Goal: Task Accomplishment & Management: Use online tool/utility

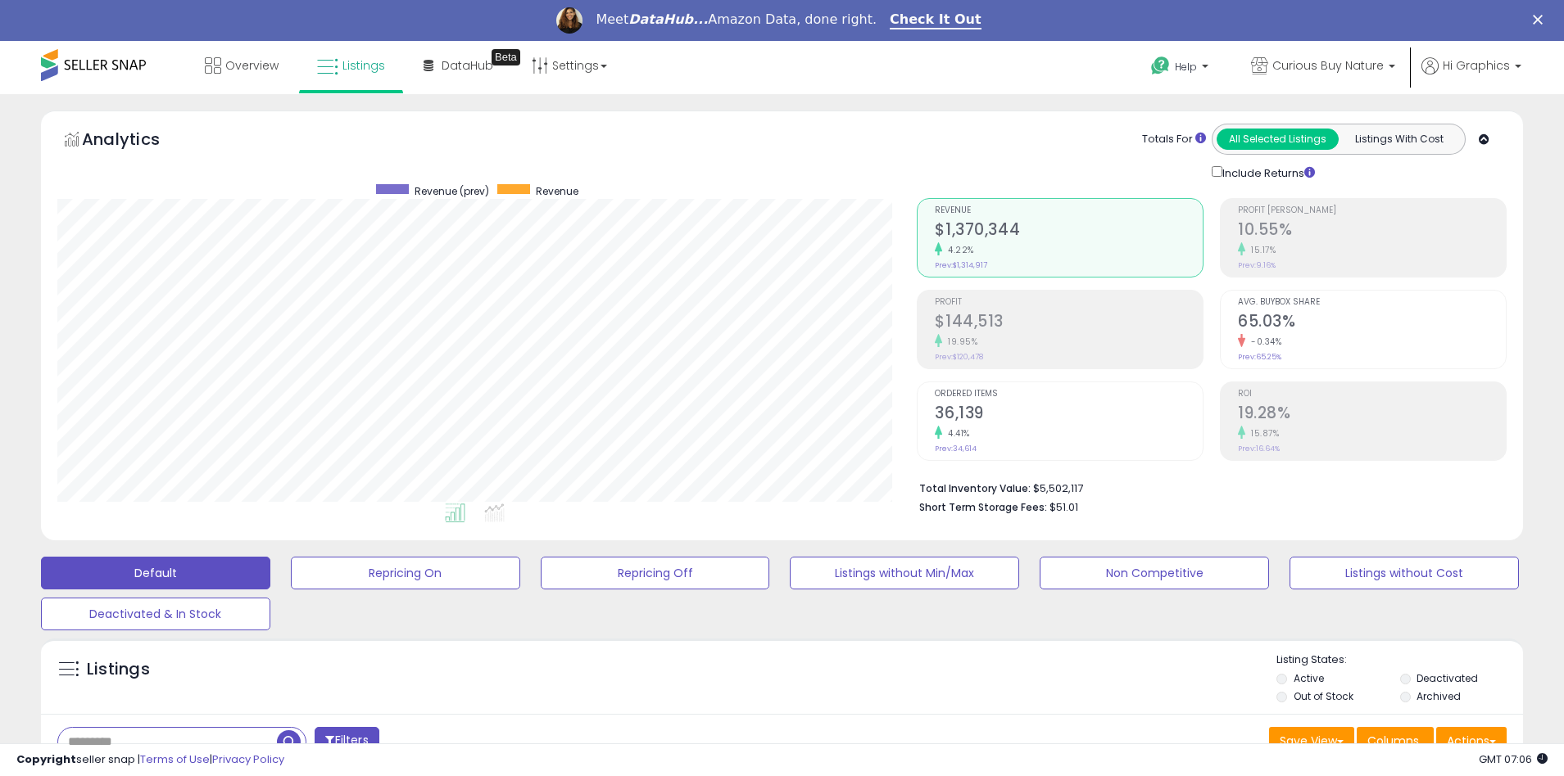
scroll to position [336, 860]
click at [1331, 66] on span "Curious Buy Nature" at bounding box center [1327, 65] width 111 height 16
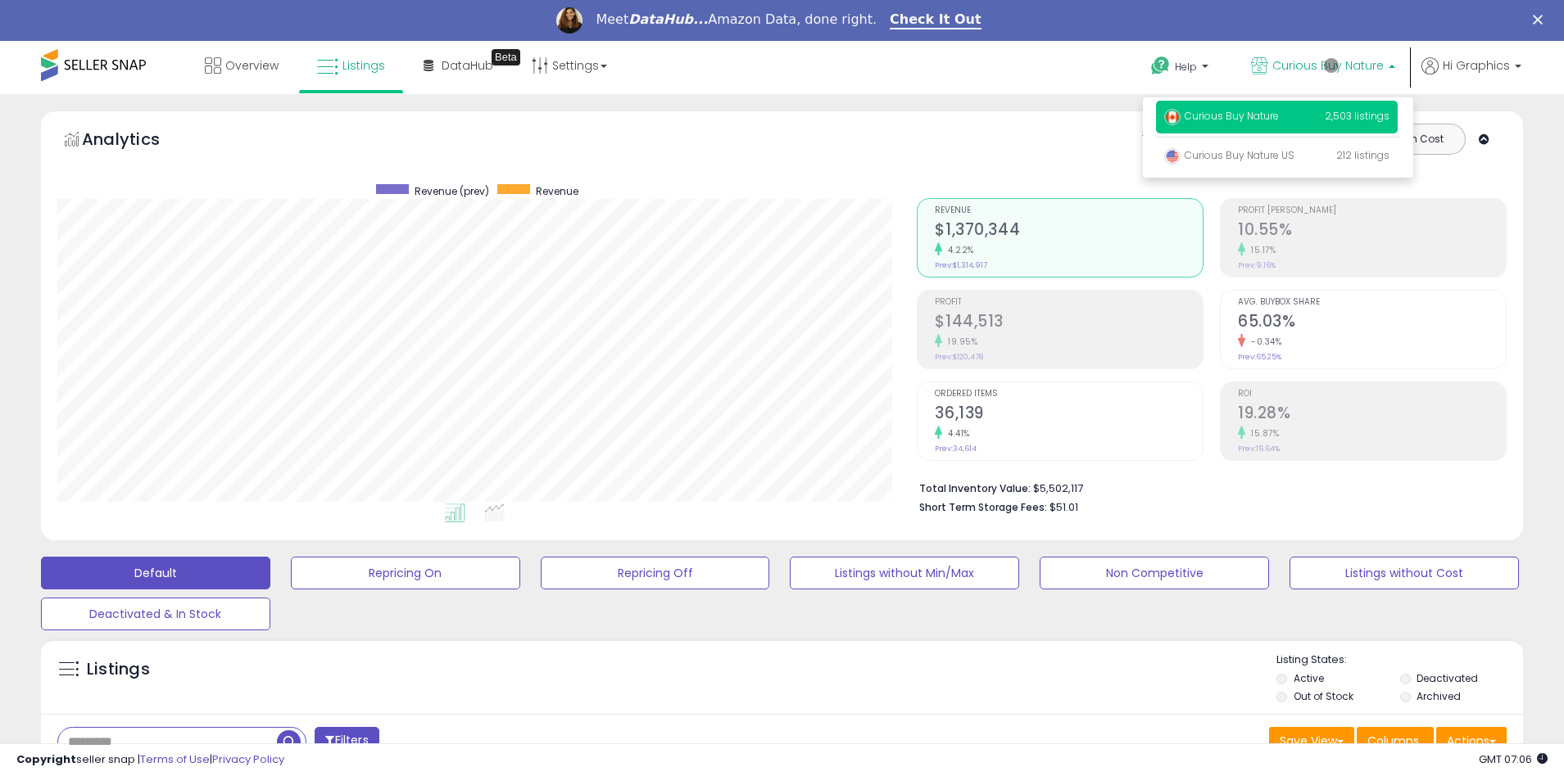
click at [1279, 119] on p "Curious Buy Nature 2,503 listings" at bounding box center [1277, 117] width 242 height 33
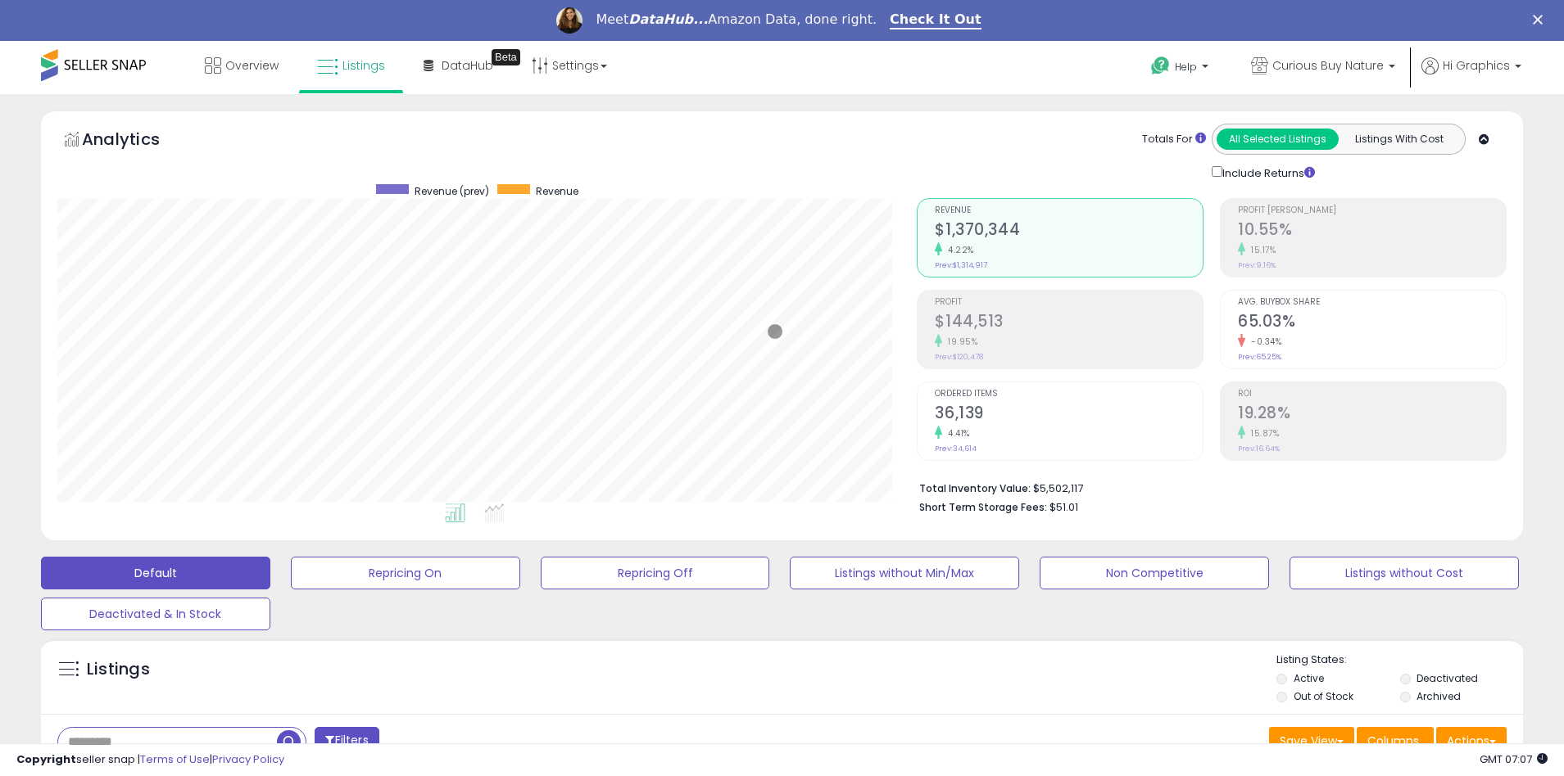
scroll to position [396, 0]
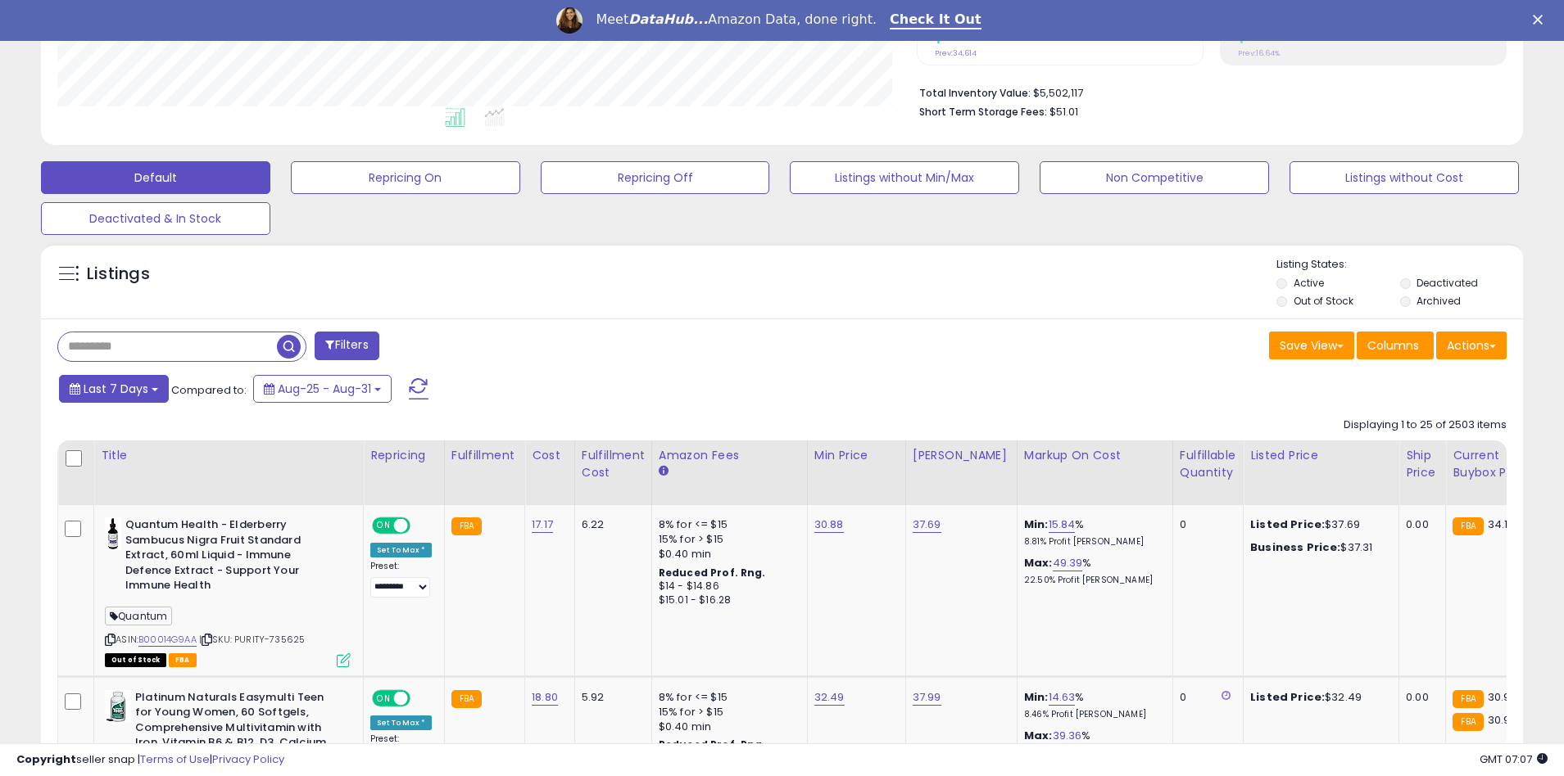
click at [113, 388] on span "Last 7 Days" at bounding box center [116, 389] width 65 height 16
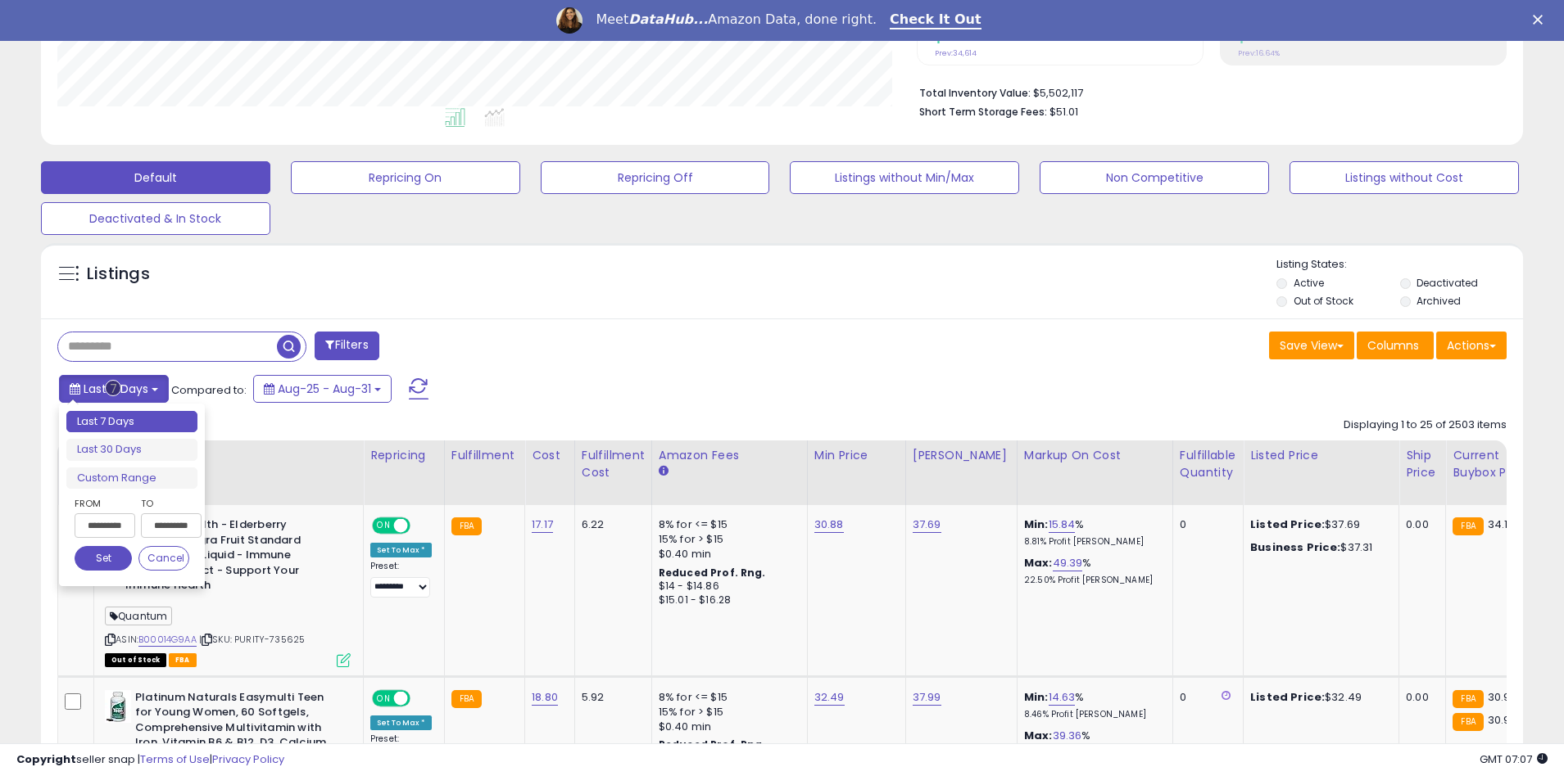
type input "**********"
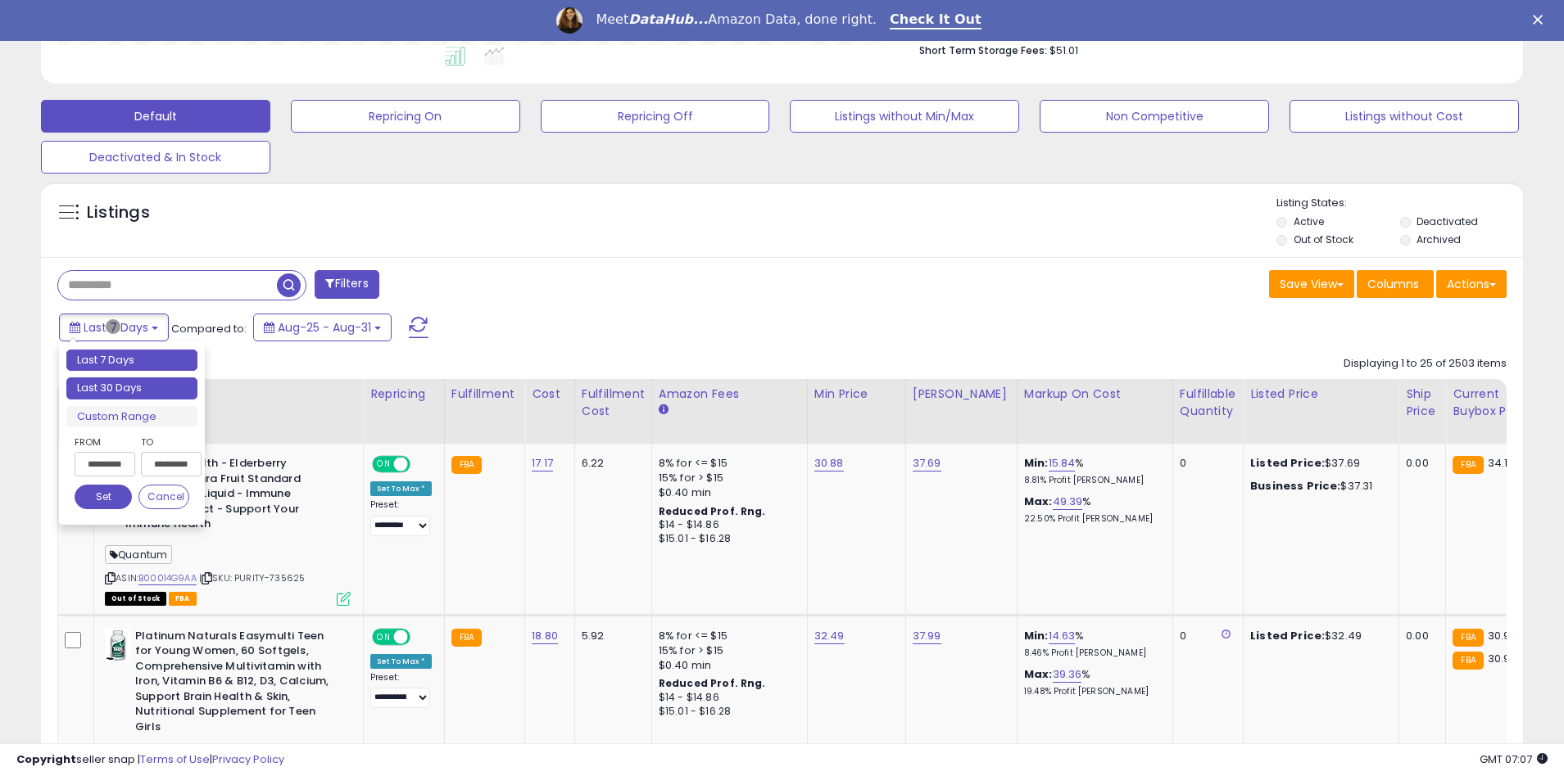
click at [132, 388] on li "Last 30 Days" at bounding box center [131, 389] width 131 height 22
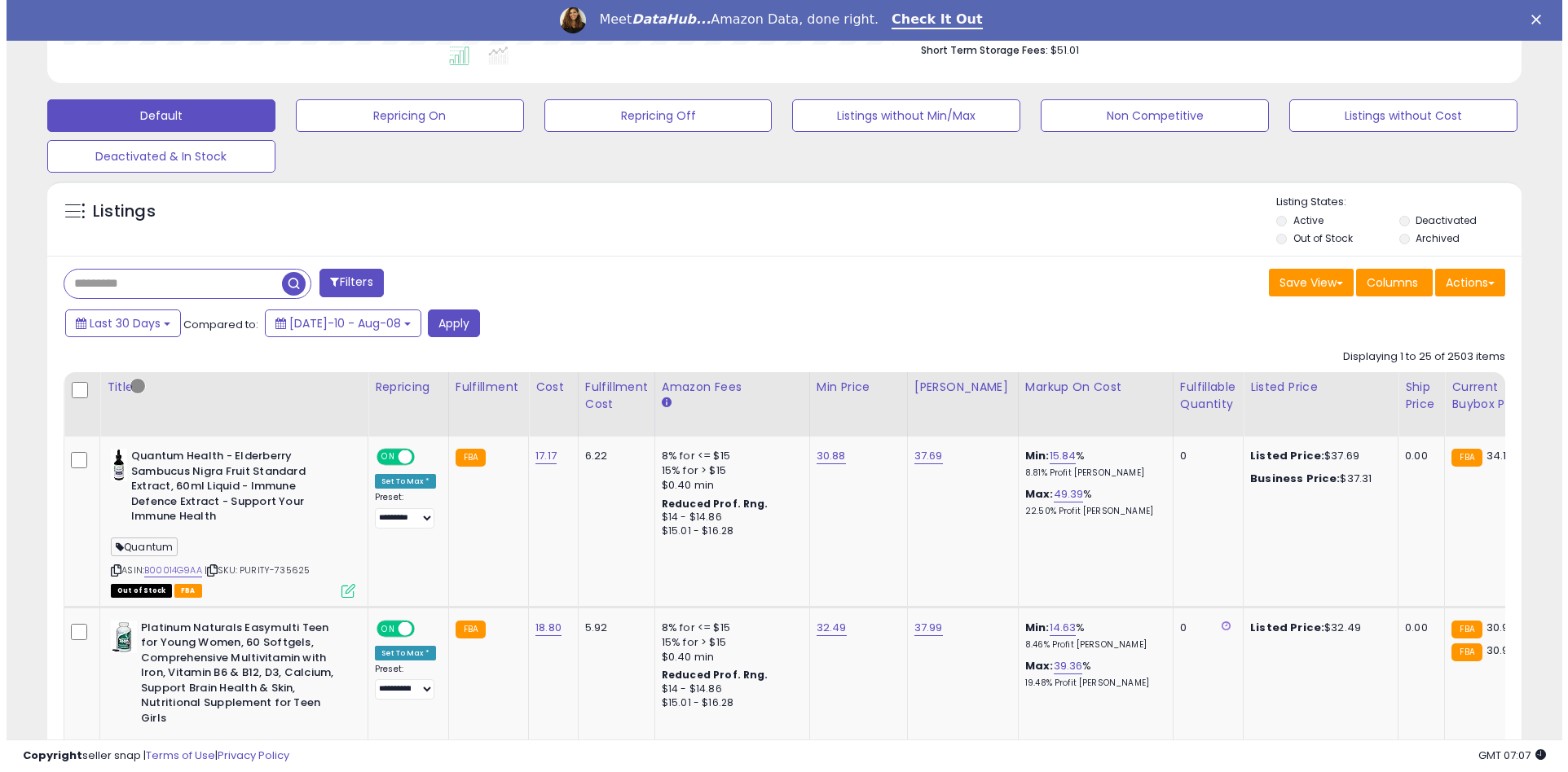
scroll to position [351, 0]
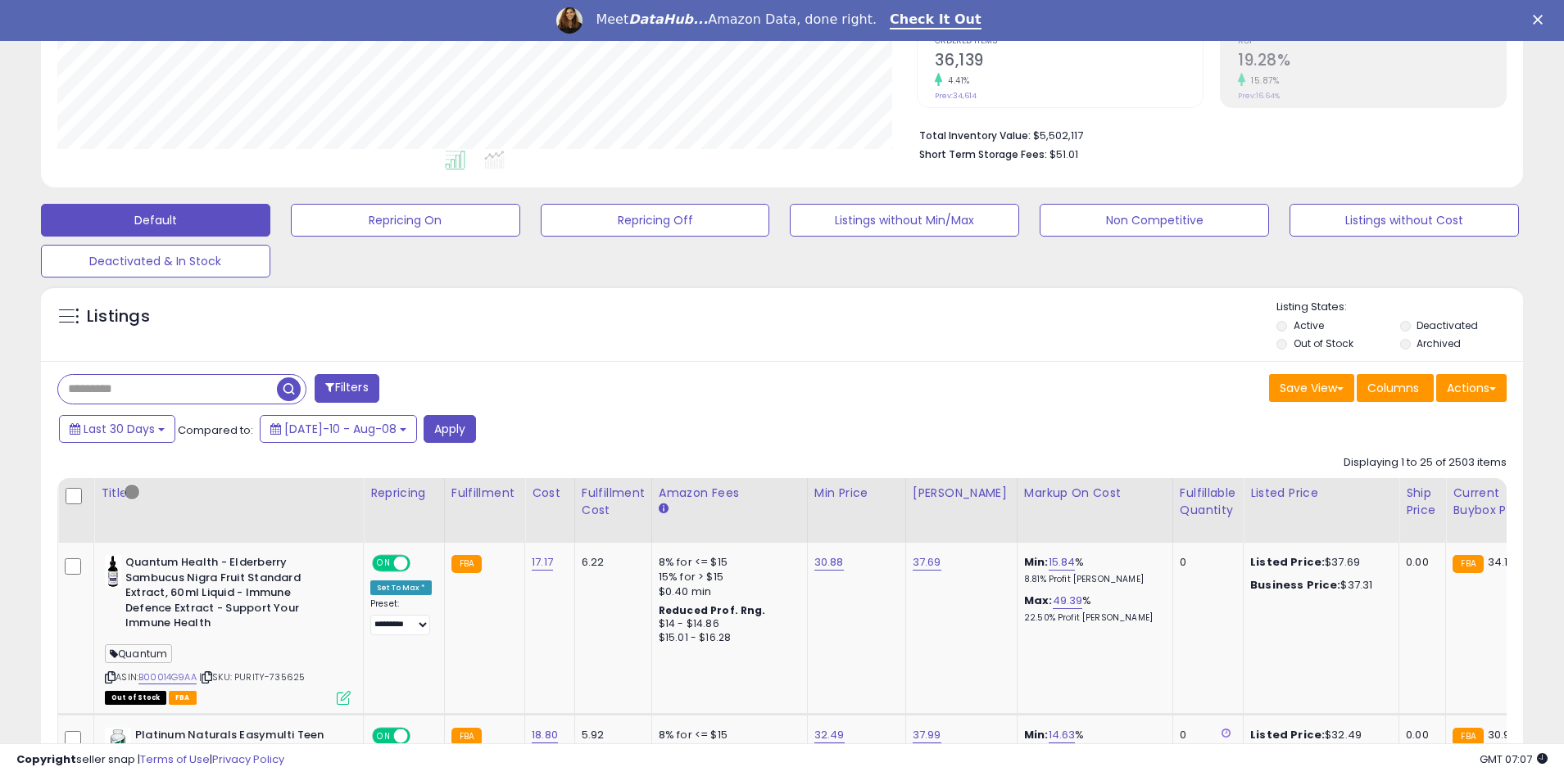
click at [348, 388] on button "Filters" at bounding box center [347, 388] width 64 height 29
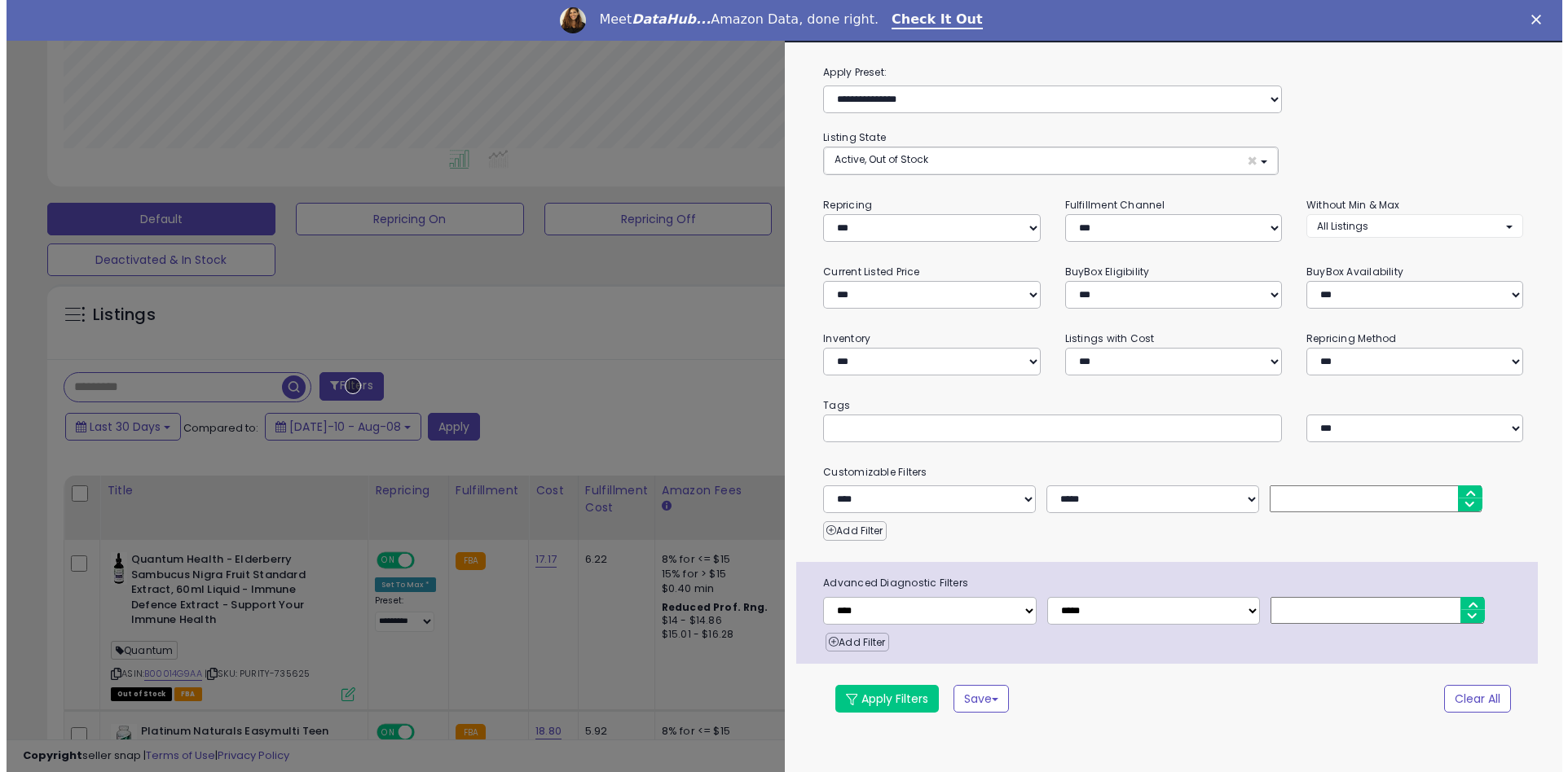
scroll to position [334, 863]
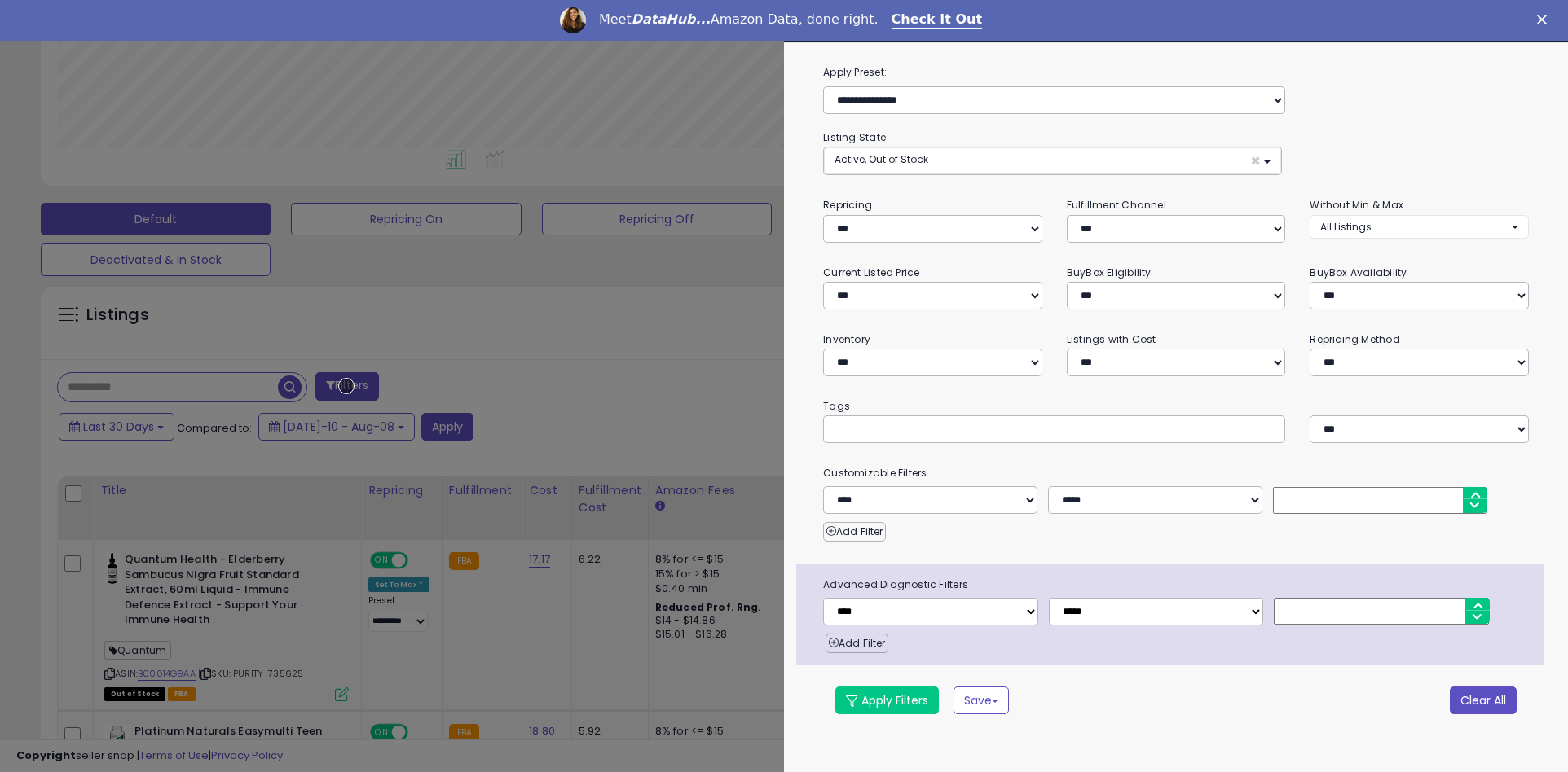
click at [1482, 700] on button "Clear All" at bounding box center [1482, 700] width 67 height 28
select select "*"
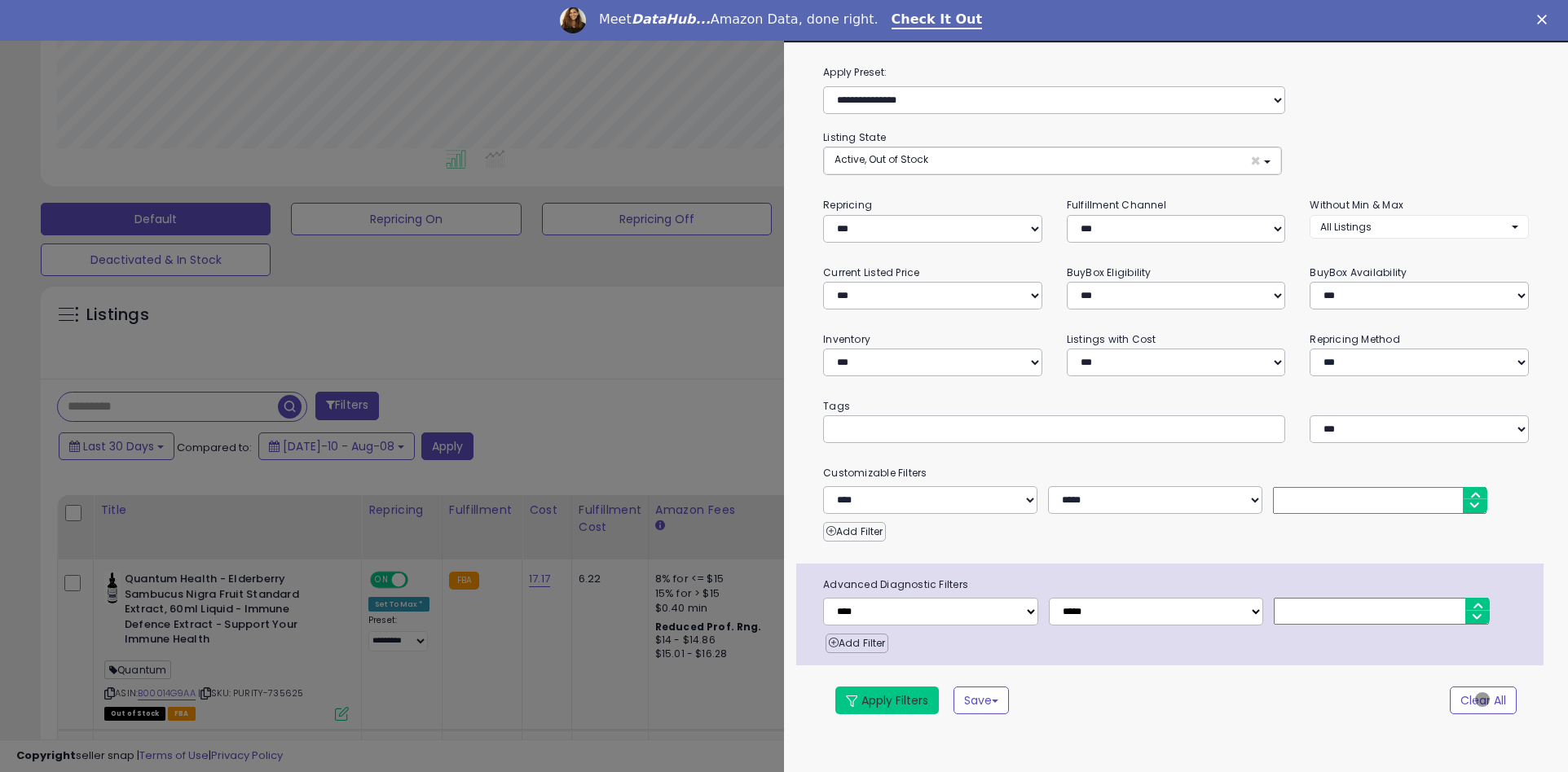
click at [887, 700] on button "Apply Filters" at bounding box center [887, 700] width 103 height 28
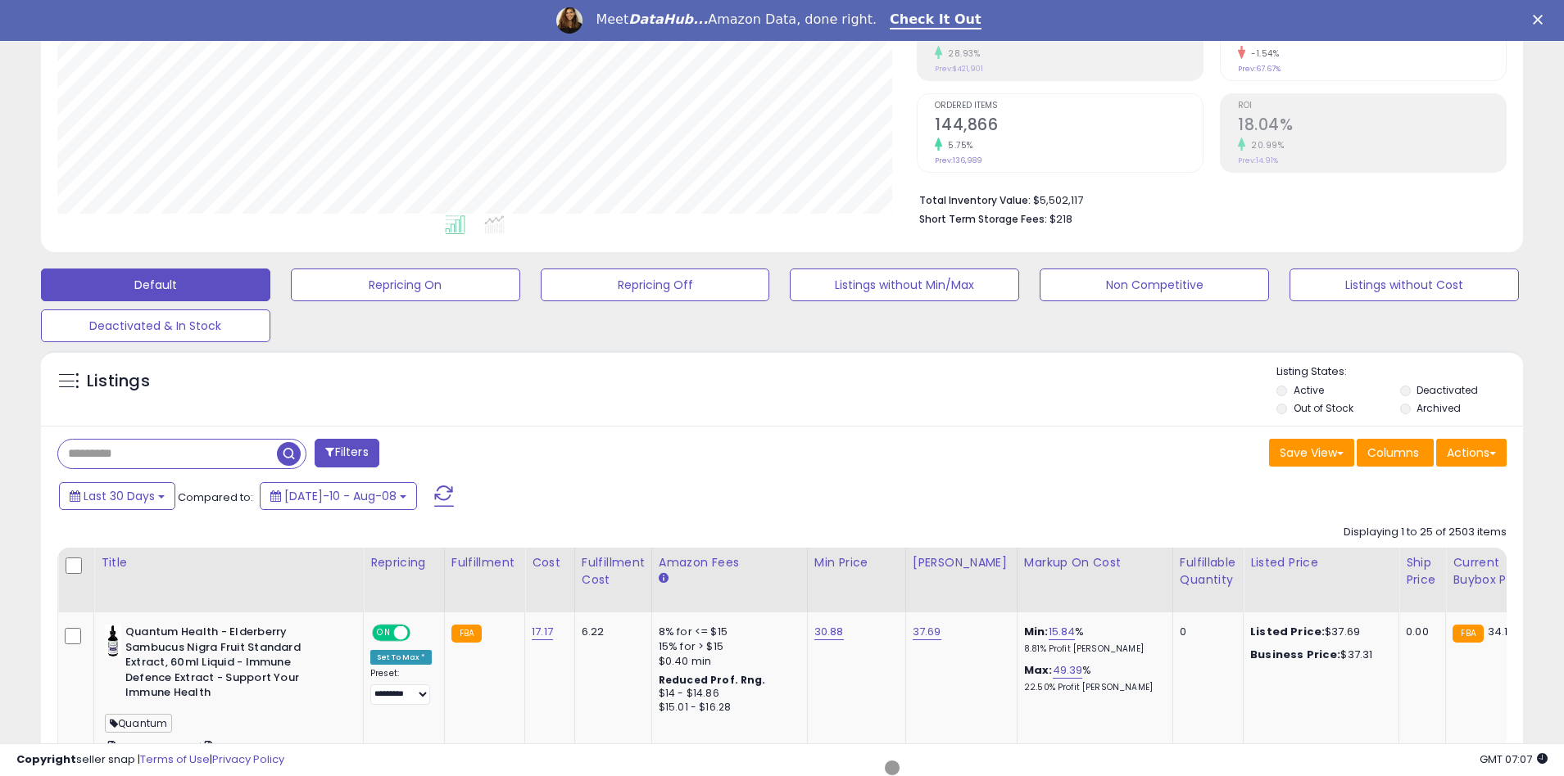
scroll to position [351, 0]
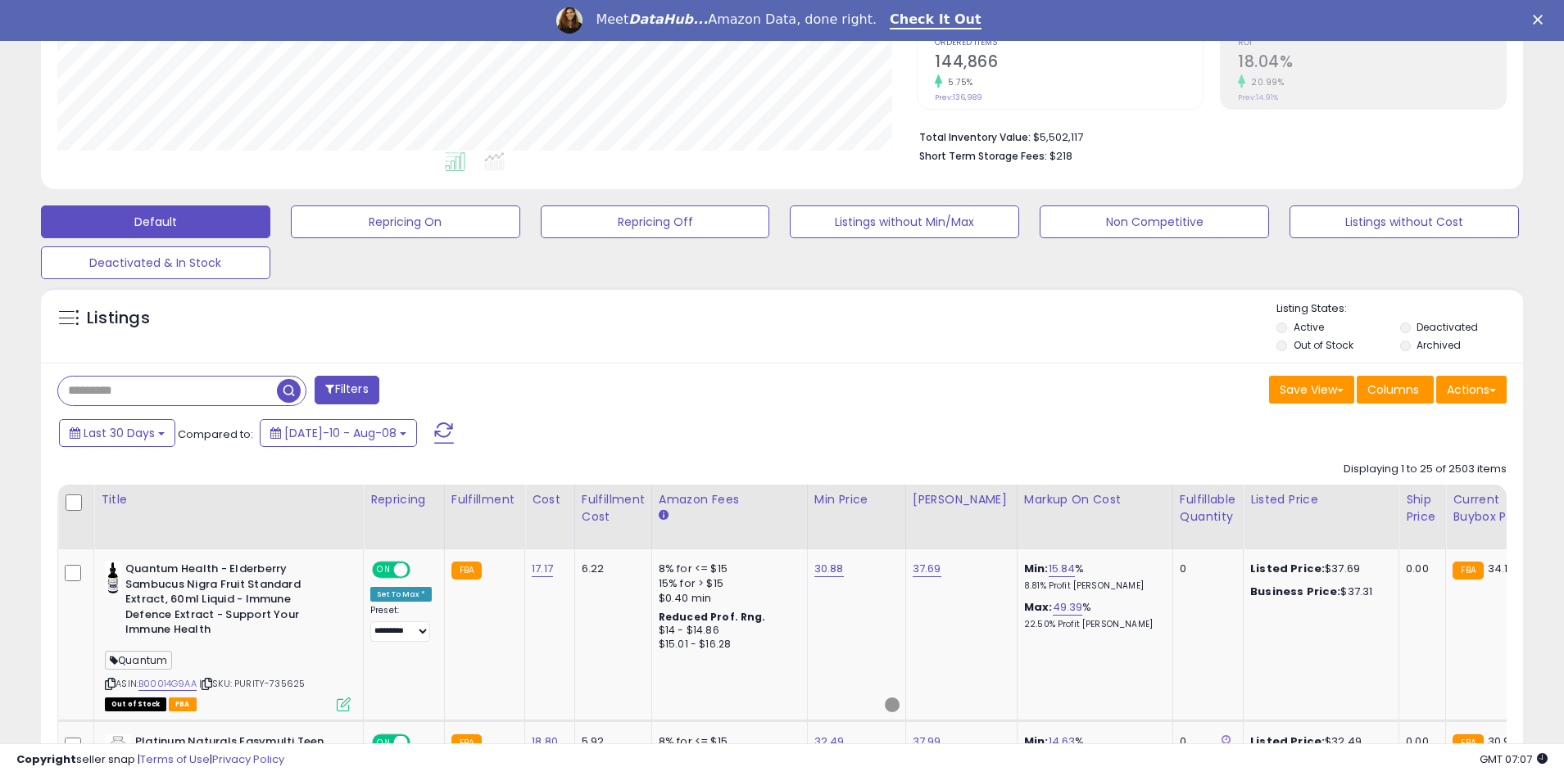
click at [291, 388] on span "button" at bounding box center [289, 391] width 24 height 24
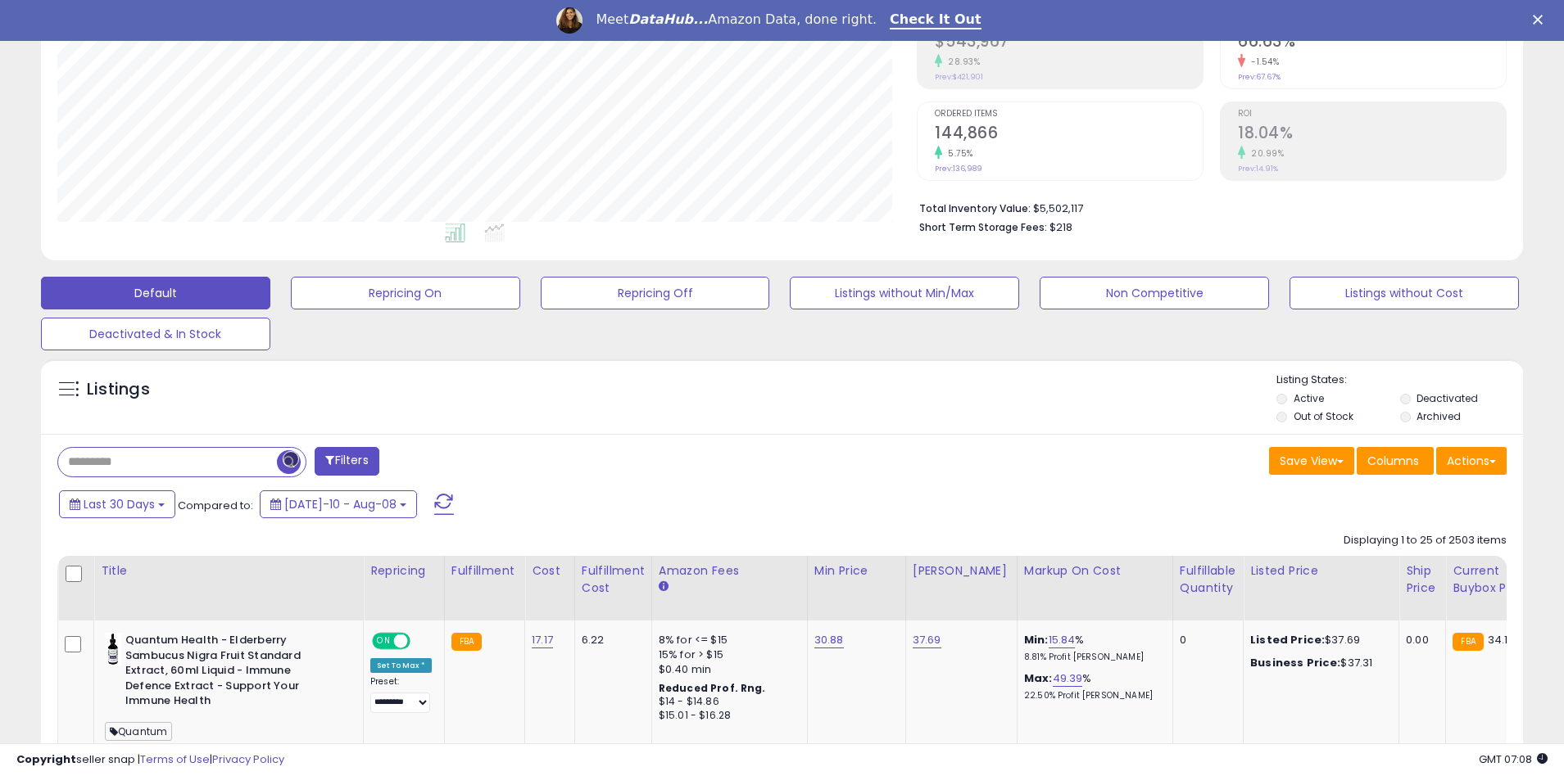
scroll to position [352, 0]
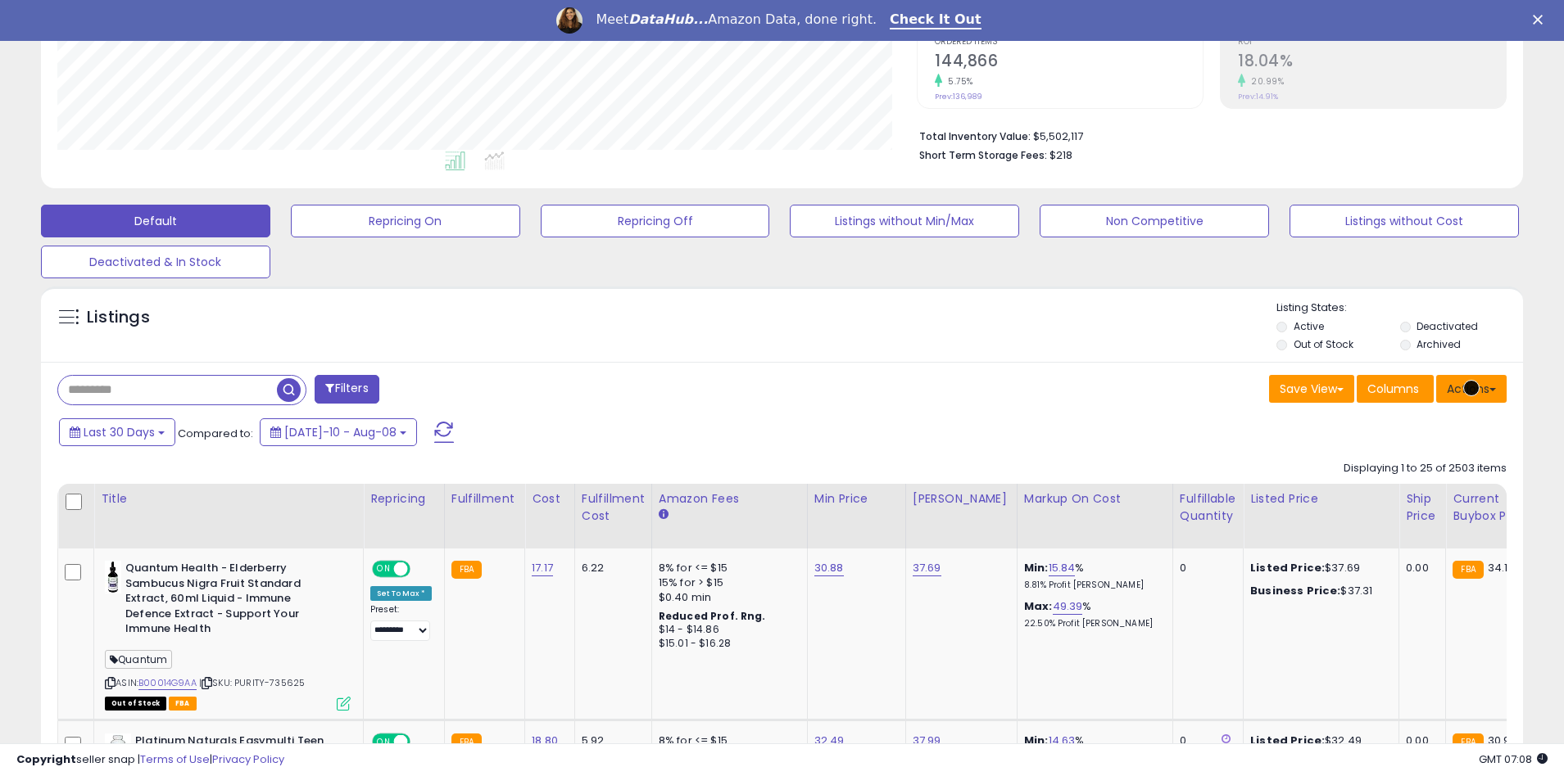
click at [1471, 388] on button "Actions" at bounding box center [1471, 389] width 70 height 28
click at [1404, 493] on link "Export All Columns" at bounding box center [1404, 493] width 179 height 25
